Goal: Information Seeking & Learning: Learn about a topic

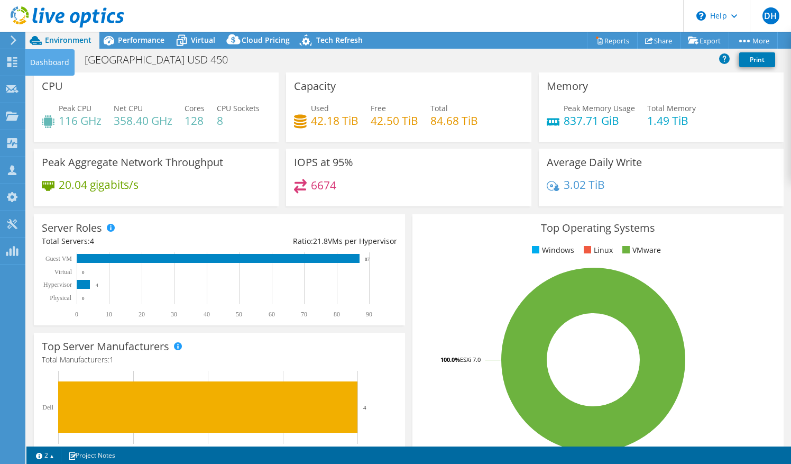
select select "USD"
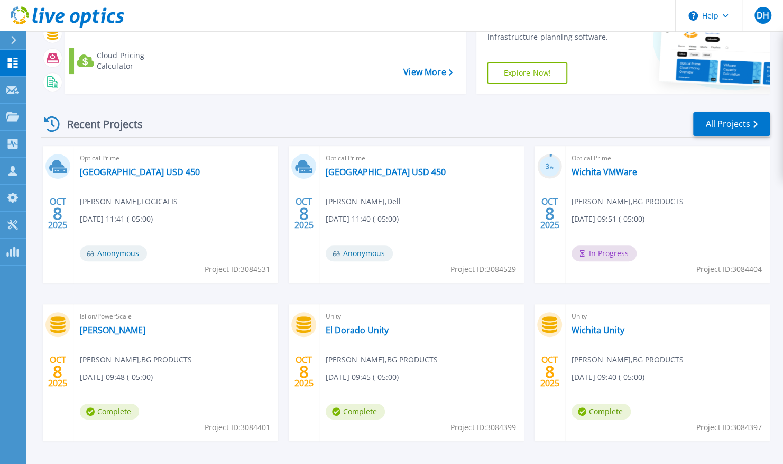
scroll to position [90, 0]
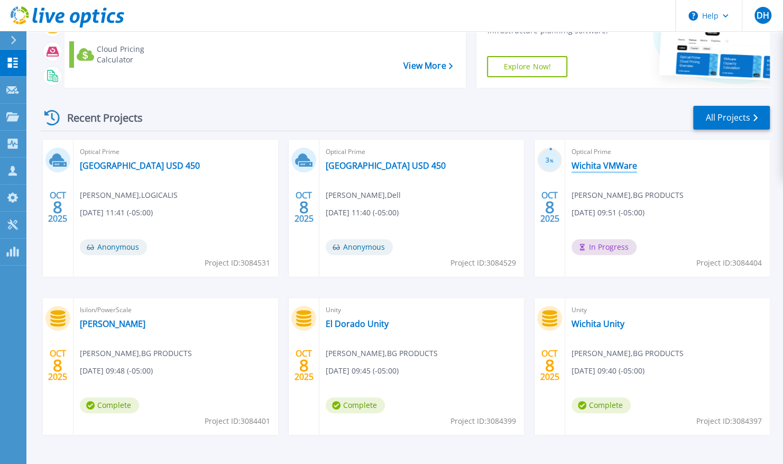
click at [601, 169] on link "Wichita VMWare" at bounding box center [605, 165] width 66 height 11
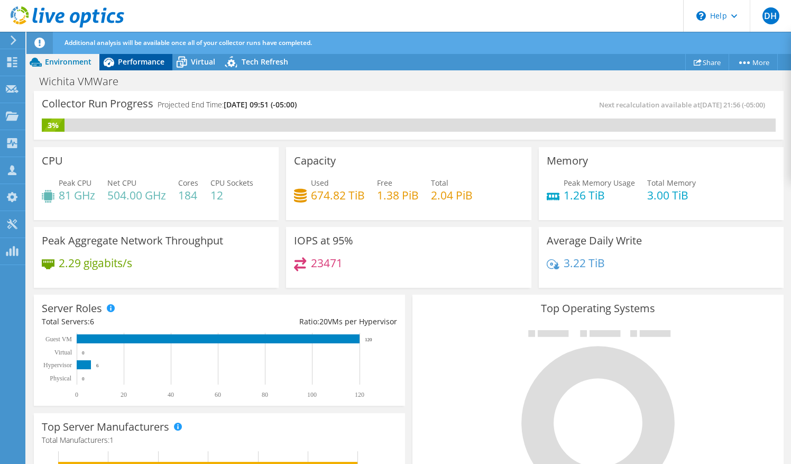
click at [144, 59] on span "Performance" at bounding box center [141, 62] width 47 height 10
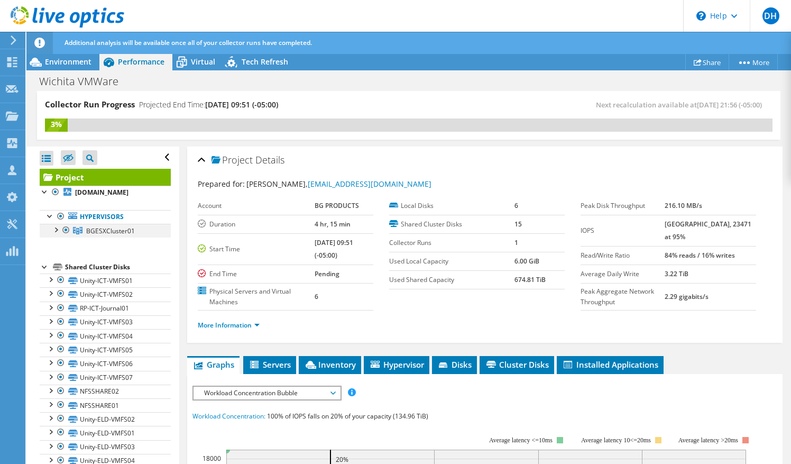
click at [56, 229] on div at bounding box center [55, 229] width 11 height 11
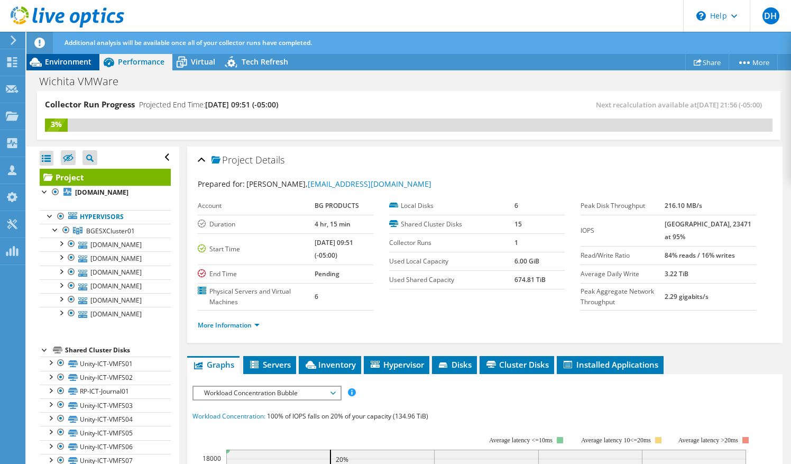
click at [77, 65] on span "Environment" at bounding box center [68, 62] width 47 height 10
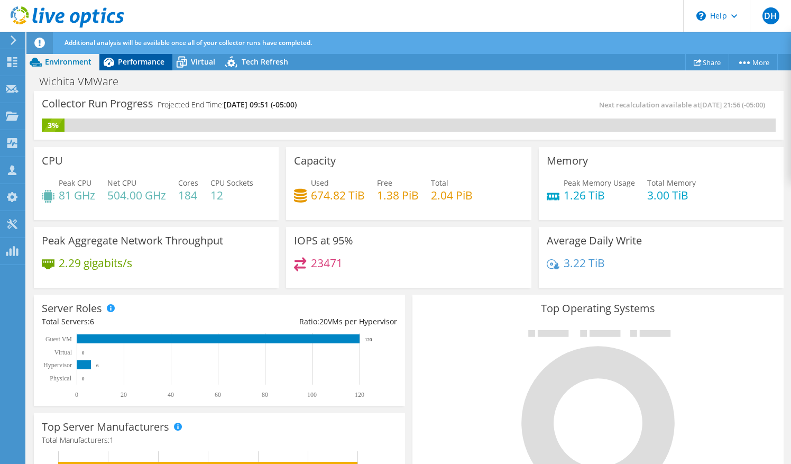
click at [162, 62] on span "Performance" at bounding box center [141, 62] width 47 height 10
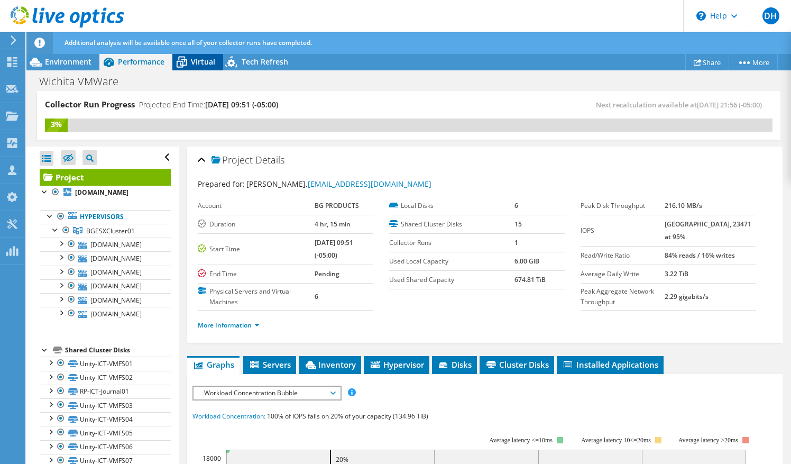
click at [198, 64] on span "Virtual" at bounding box center [203, 62] width 24 height 10
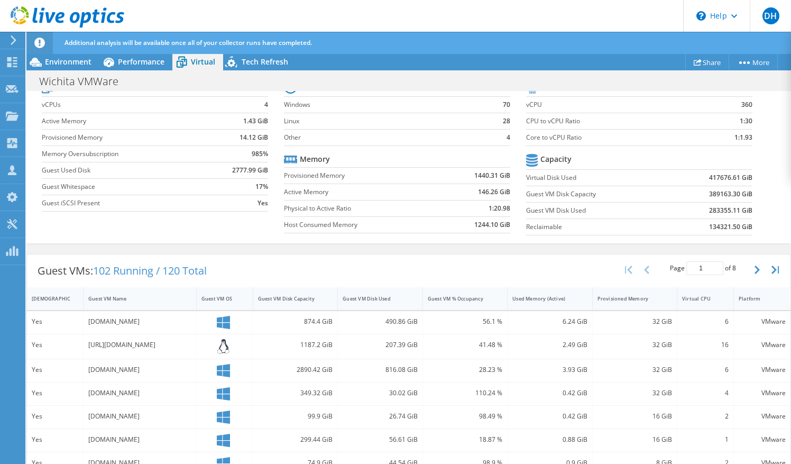
scroll to position [103, 0]
click at [715, 177] on b "417676.61 GiB" at bounding box center [730, 178] width 43 height 11
click at [712, 179] on b "417676.61 GiB" at bounding box center [730, 178] width 43 height 11
click at [726, 178] on b "417676.61 GiB" at bounding box center [730, 178] width 43 height 11
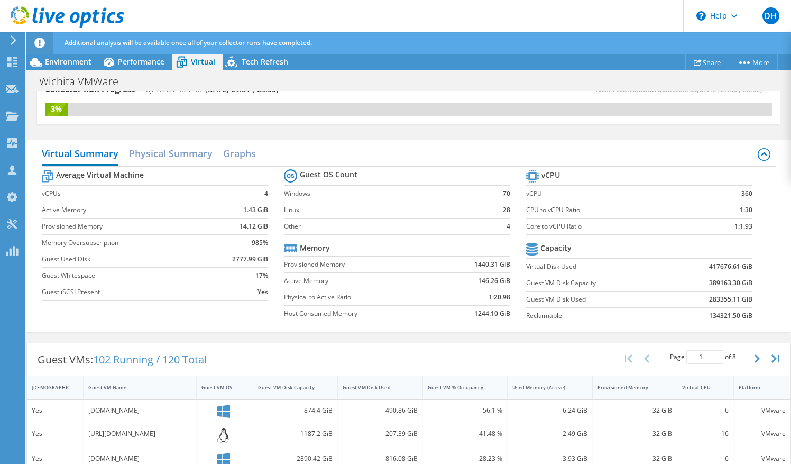
scroll to position [14, 0]
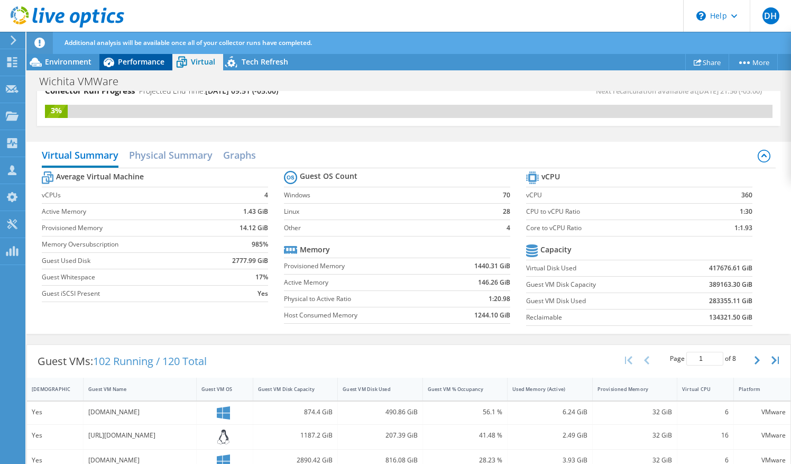
click at [142, 63] on span "Performance" at bounding box center [141, 62] width 47 height 10
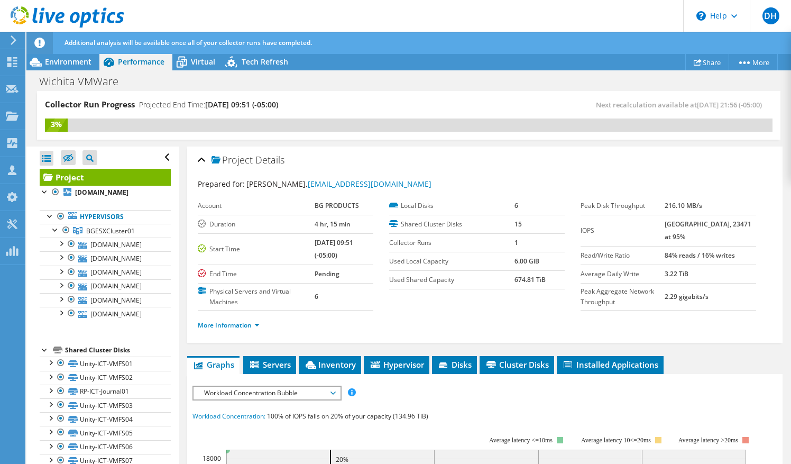
scroll to position [0, 0]
click at [191, 68] on div "Virtual" at bounding box center [197, 61] width 51 height 17
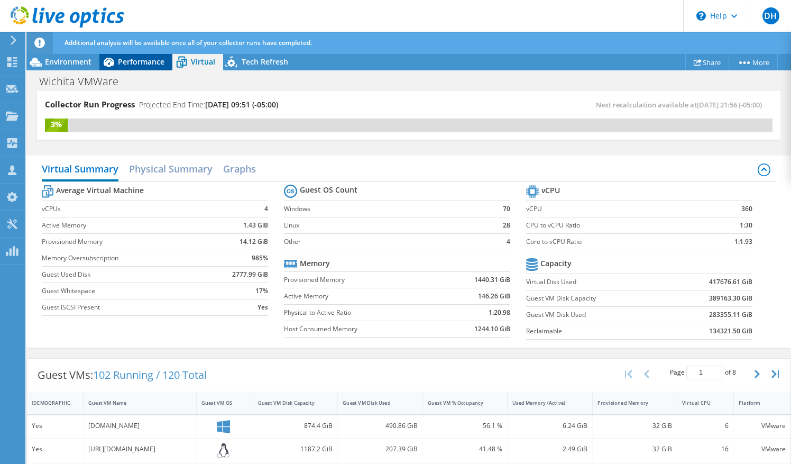
click at [138, 67] on div "Performance" at bounding box center [135, 61] width 73 height 17
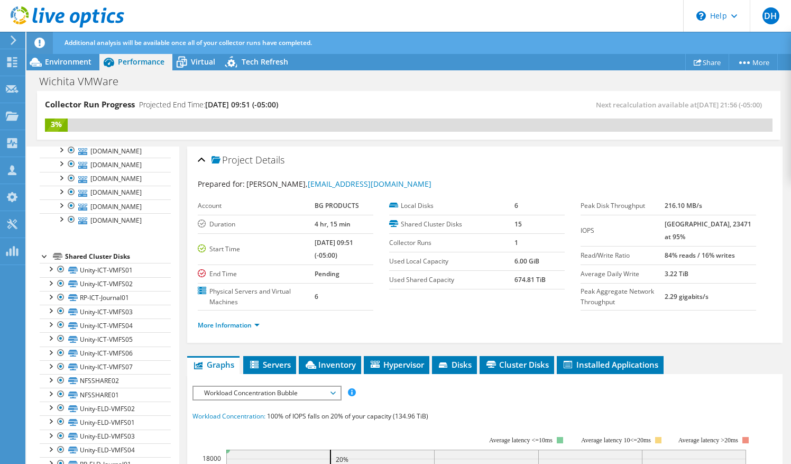
scroll to position [108, 0]
click at [52, 361] on div at bounding box center [50, 365] width 11 height 11
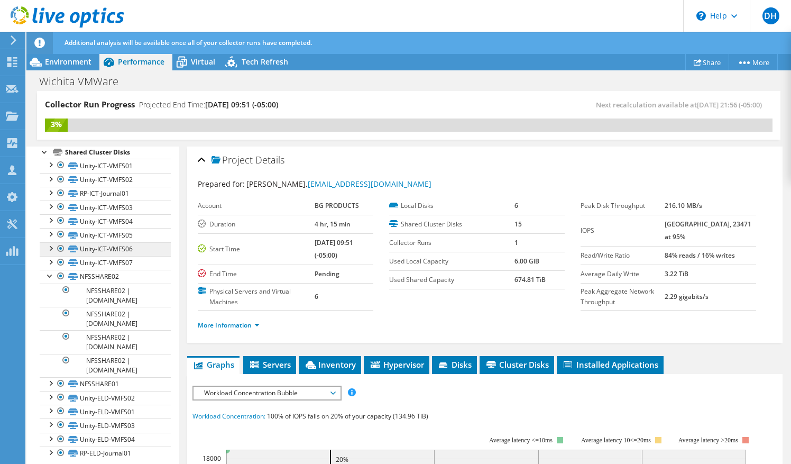
scroll to position [200, 0]
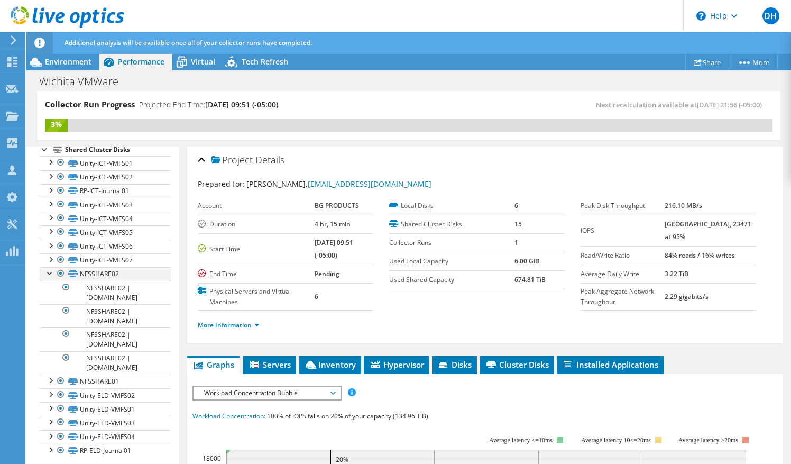
click at [49, 271] on div at bounding box center [50, 272] width 11 height 11
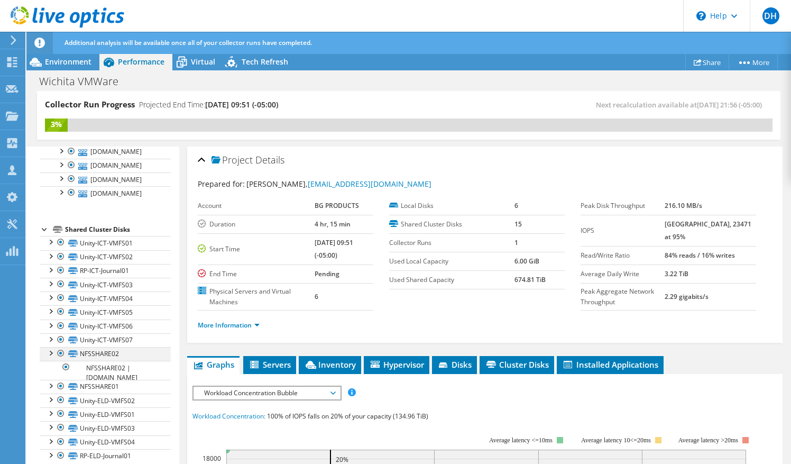
scroll to position [108, 0]
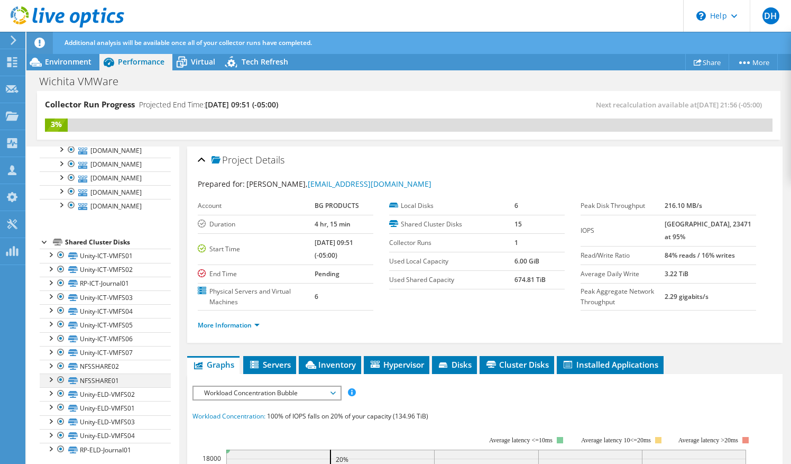
click at [47, 376] on div at bounding box center [50, 378] width 11 height 11
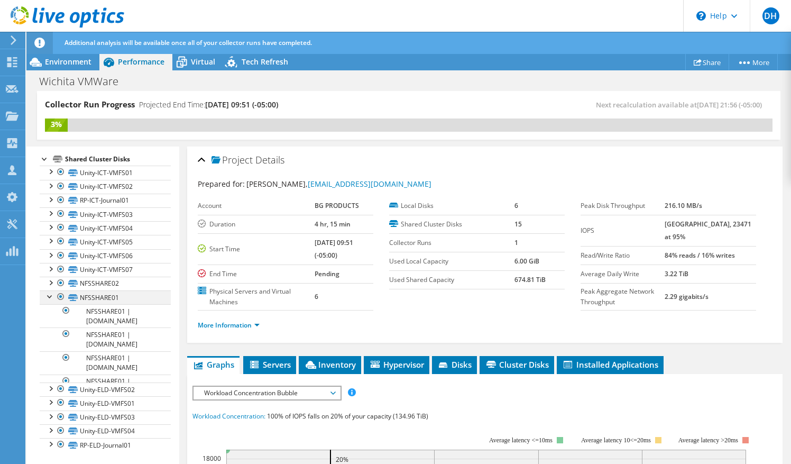
scroll to position [200, 0]
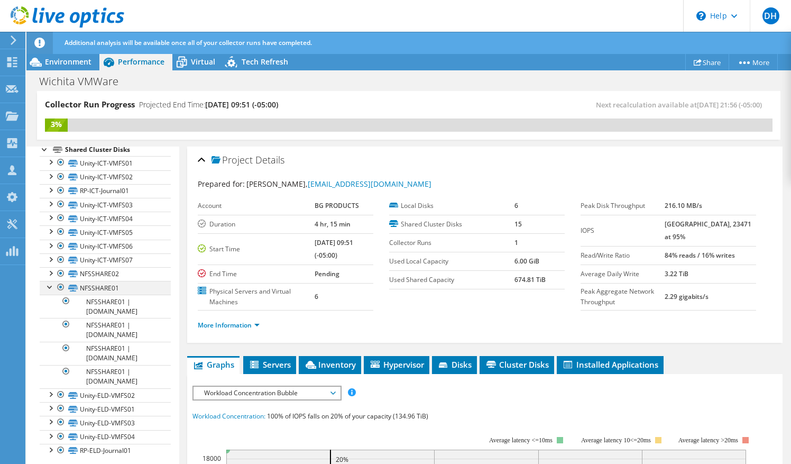
click at [50, 287] on div at bounding box center [50, 286] width 11 height 11
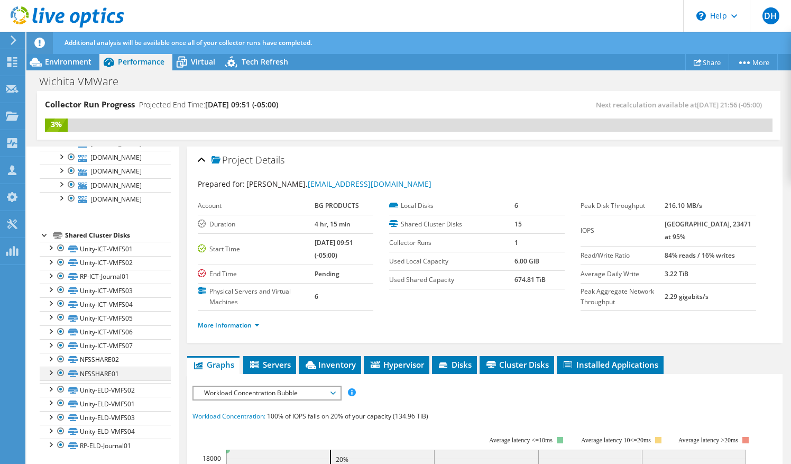
scroll to position [108, 0]
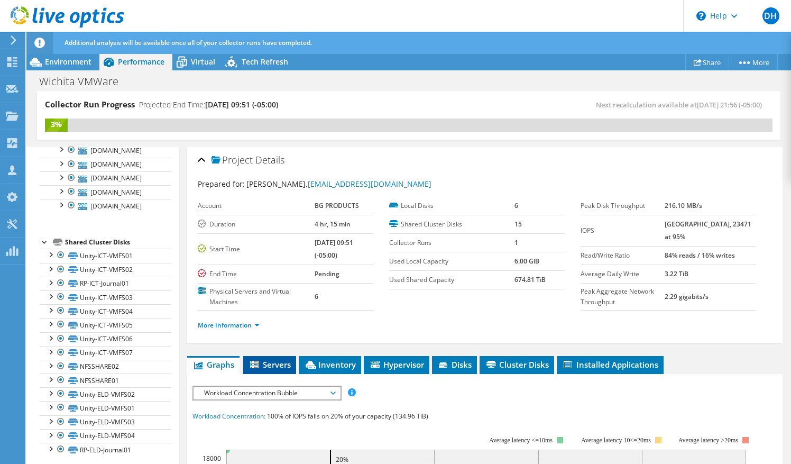
click at [275, 365] on span "Servers" at bounding box center [269, 364] width 42 height 11
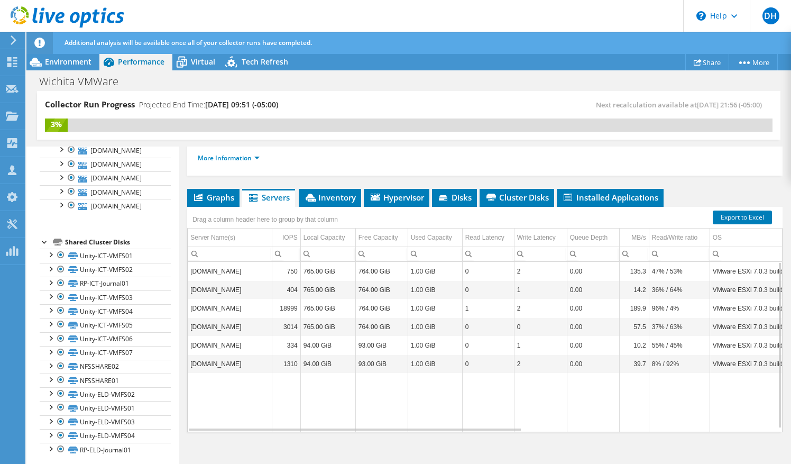
scroll to position [154, 0]
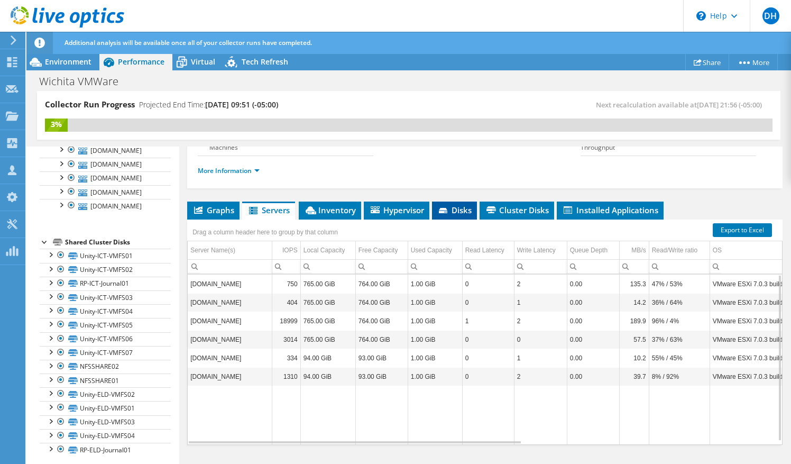
click at [465, 206] on span "Disks" at bounding box center [454, 210] width 34 height 11
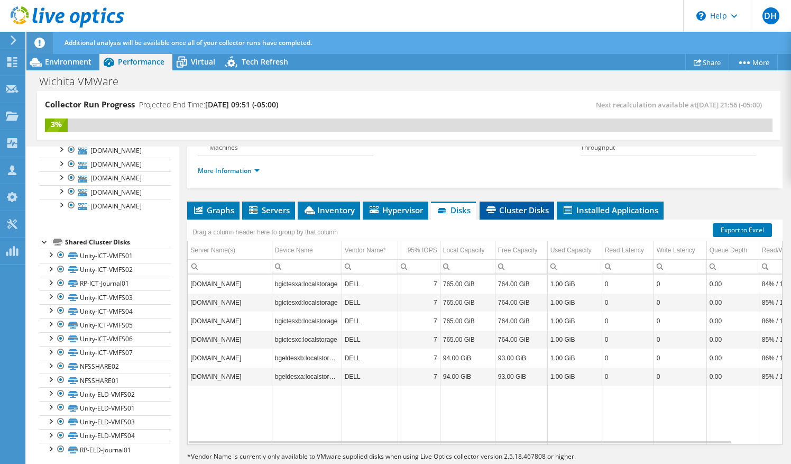
click at [502, 206] on span "Cluster Disks" at bounding box center [517, 210] width 64 height 11
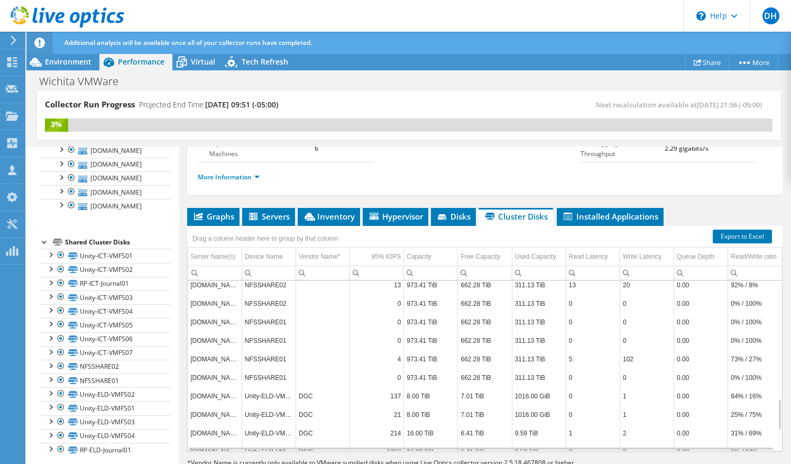
scroll to position [0, 0]
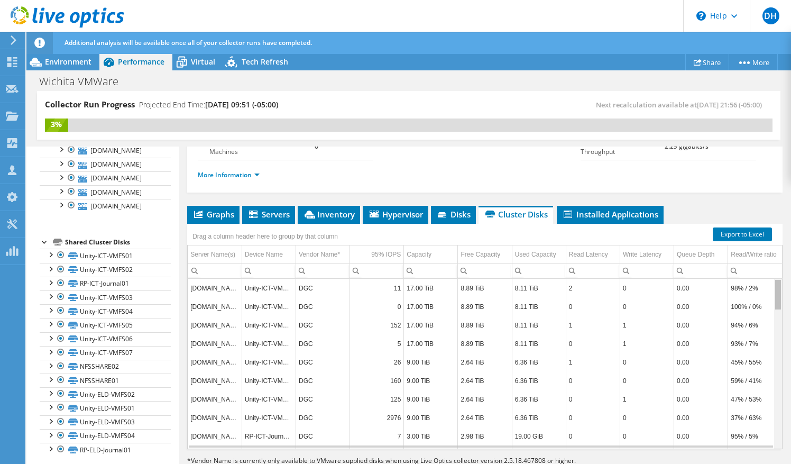
drag, startPoint x: 771, startPoint y: 373, endPoint x: 765, endPoint y: 279, distance: 94.3
click at [765, 279] on body "DH Channel Partner Dave Heinen dave.heinen@us.logicalis.com LOGICALIS My Profil…" at bounding box center [395, 232] width 791 height 464
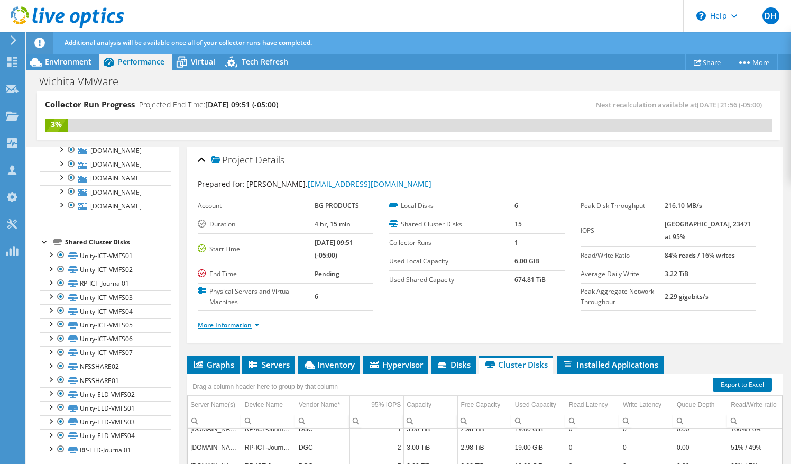
click at [250, 325] on link "More Information" at bounding box center [229, 324] width 62 height 9
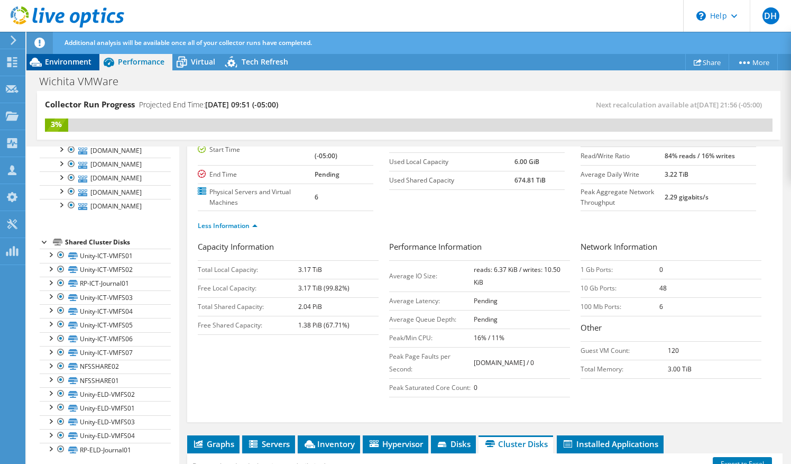
click at [53, 64] on span "Environment" at bounding box center [68, 62] width 47 height 10
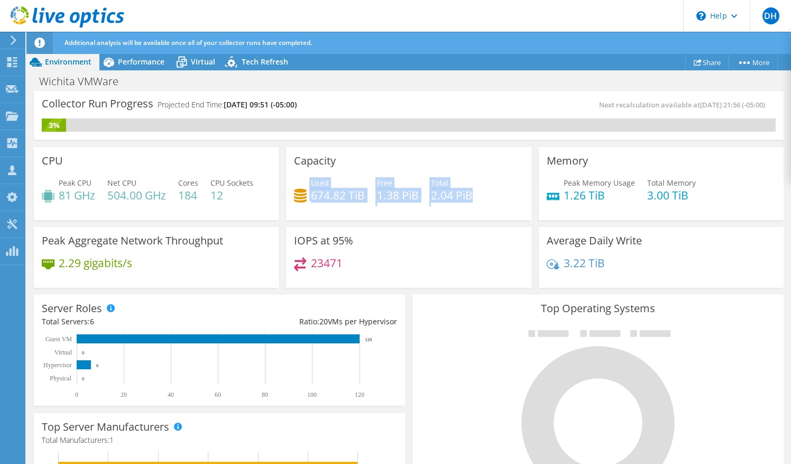
drag, startPoint x: 306, startPoint y: 192, endPoint x: 480, endPoint y: 211, distance: 175.0
click at [480, 211] on div "Capacity Used 674.82 TiB Free 1.38 PiB Total 2.04 PiB" at bounding box center [408, 183] width 245 height 73
drag, startPoint x: 480, startPoint y: 211, endPoint x: 348, endPoint y: 198, distance: 131.8
click at [348, 198] on h4 "674.82 TiB" at bounding box center [338, 195] width 54 height 12
click at [367, 194] on div "Used 674.82 TiB Free 1.38 PiB Total 2.04 PiB" at bounding box center [408, 194] width 229 height 34
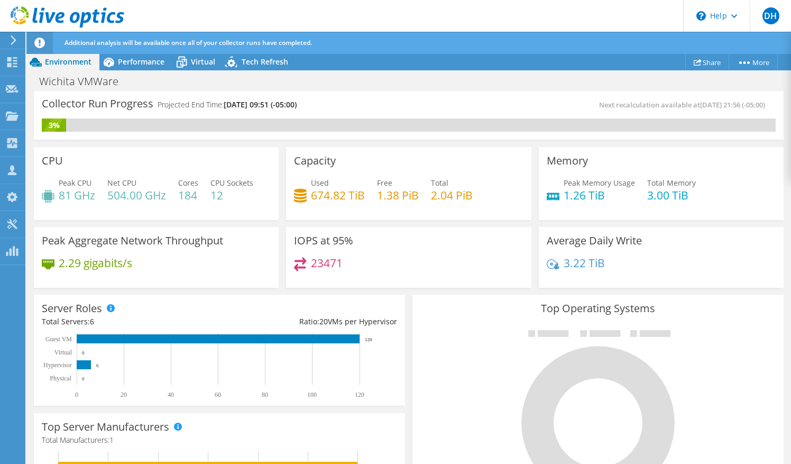
click at [338, 192] on h4 "674.82 TiB" at bounding box center [338, 195] width 54 height 12
click at [357, 195] on h4 "674.82 TiB" at bounding box center [338, 195] width 54 height 12
click at [15, 62] on icon at bounding box center [12, 62] width 13 height 10
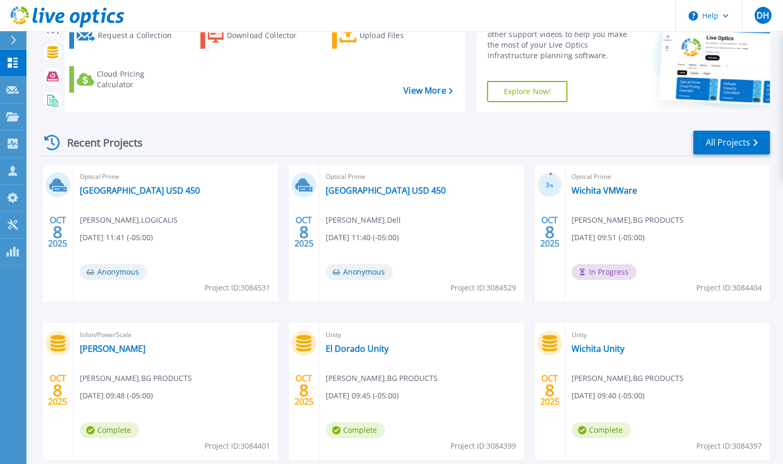
scroll to position [66, 0]
click at [115, 340] on div "Isilon/PowerScale Wichita Isilon Karen Mosher , BG PRODUCTS 10/08/2025, 09:48 (…" at bounding box center [175, 390] width 205 height 137
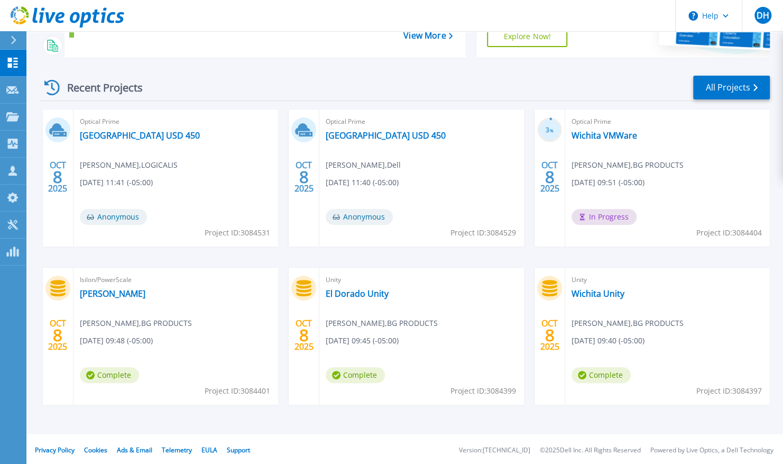
scroll to position [122, 0]
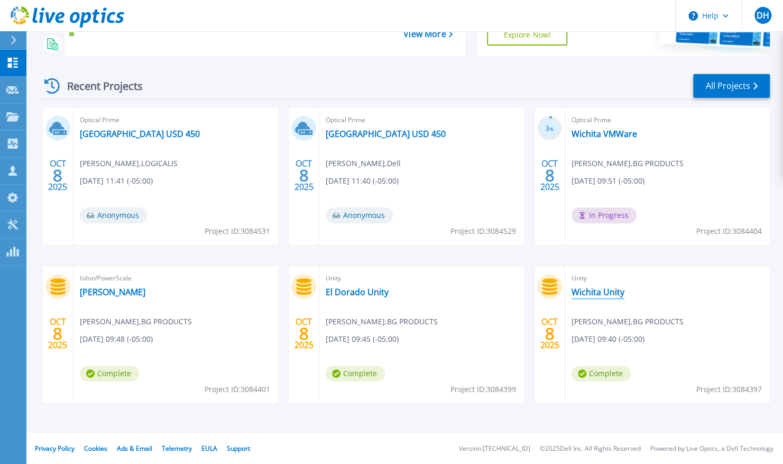
click at [585, 295] on link "Wichita Unity" at bounding box center [598, 292] width 53 height 11
